Goal: Transaction & Acquisition: Purchase product/service

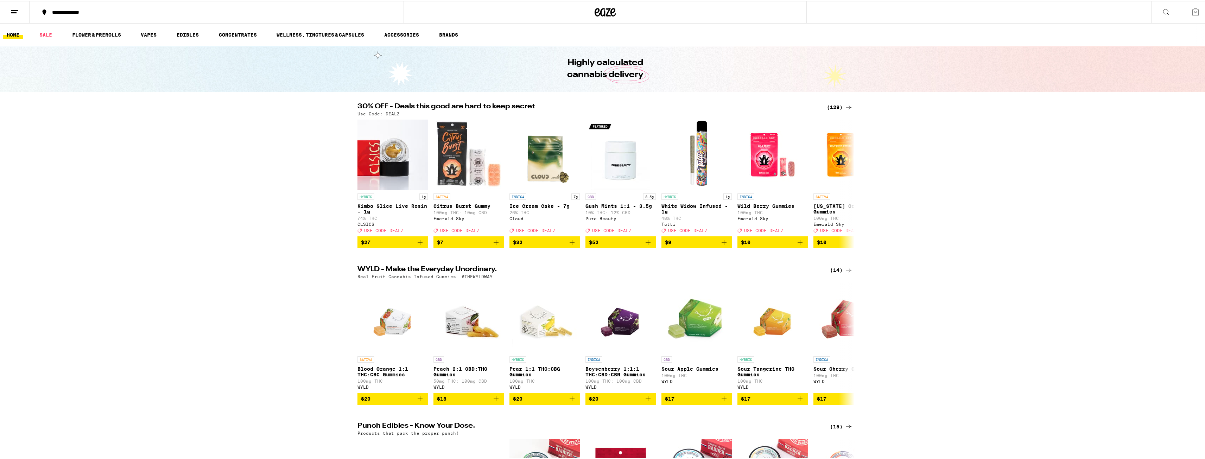
click at [838, 103] on div "(129)" at bounding box center [840, 106] width 26 height 8
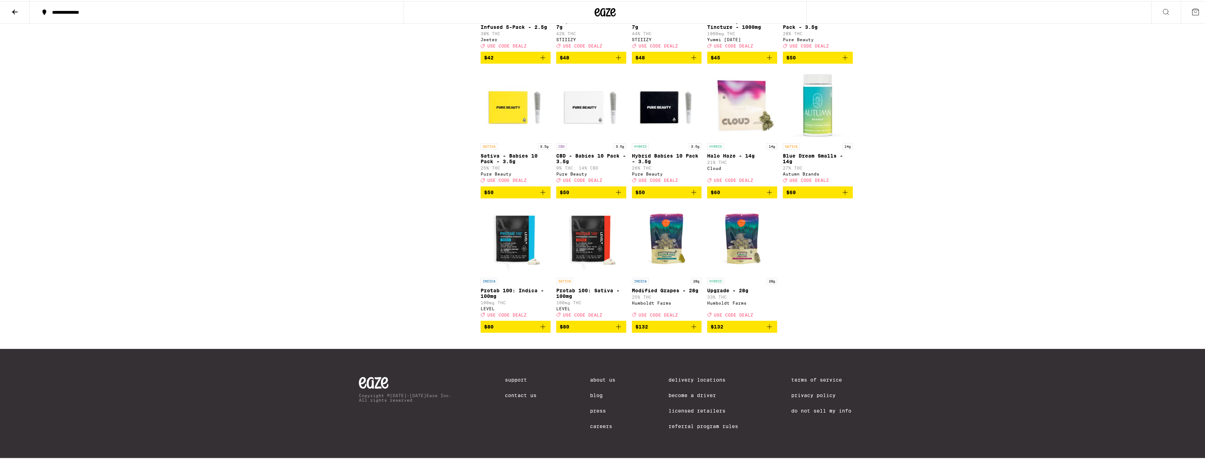
scroll to position [3343, 0]
